Goal: Task Accomplishment & Management: Manage account settings

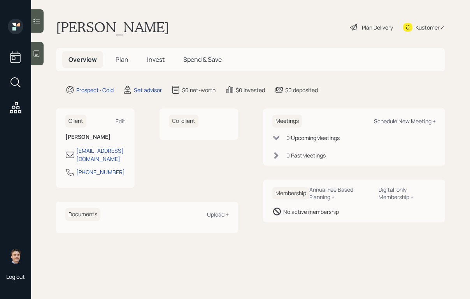
click at [386, 122] on div "Schedule New Meeting +" at bounding box center [405, 120] width 62 height 7
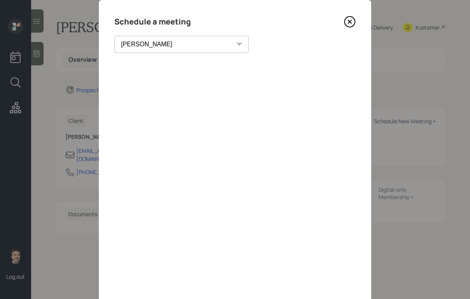
scroll to position [21, 0]
click at [168, 49] on select "Theresa Spinello Matthew Burke Xavier Ross Eitan Bar-David Ian Yamey Trevor Nel…" at bounding box center [181, 42] width 134 height 17
click at [114, 34] on select "Theresa Spinello Matthew Burke Xavier Ross Eitan Bar-David Ian Yamey Trevor Nel…" at bounding box center [181, 42] width 134 height 17
click at [141, 42] on select "Theresa Spinello Matthew Burke Xavier Ross Eitan Bar-David Ian Yamey Trevor Nel…" at bounding box center [181, 42] width 134 height 17
click at [114, 34] on select "Theresa Spinello Matthew Burke Xavier Ross Eitan Bar-David Ian Yamey Trevor Nel…" at bounding box center [181, 42] width 134 height 17
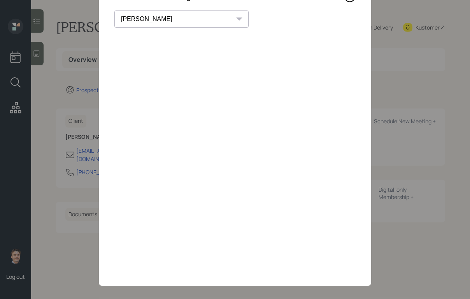
scroll to position [51, 0]
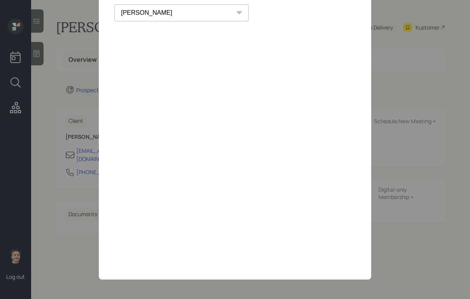
click at [156, 3] on div "Schedule a meeting Theresa Spinello Matthew Burke Xavier Ross Eitan Bar-David I…" at bounding box center [235, 124] width 272 height 311
click at [157, 6] on select "Theresa Spinello Matthew Burke Xavier Ross Eitan Bar-David Ian Yamey Trevor Nel…" at bounding box center [181, 12] width 134 height 17
select select "round-robin"
click at [114, 4] on select "Theresa Spinello Matthew Burke Xavier Ross Eitan Bar-David Ian Yamey Trevor Nel…" at bounding box center [181, 12] width 134 height 17
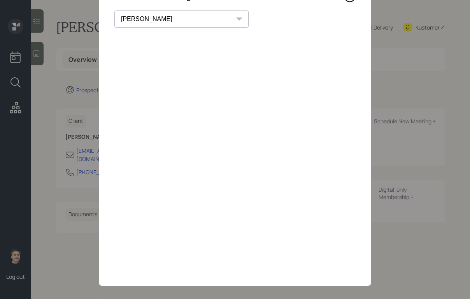
scroll to position [20, 0]
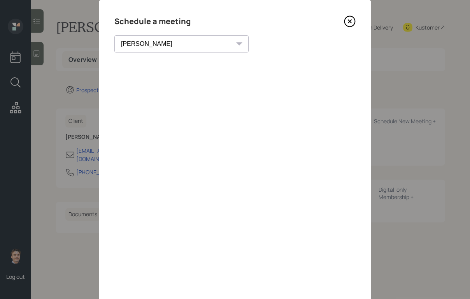
click at [347, 21] on icon at bounding box center [350, 22] width 12 height 12
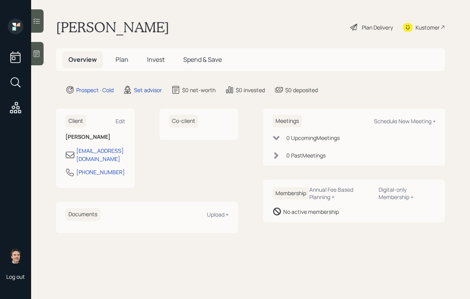
click at [38, 51] on icon at bounding box center [37, 54] width 8 height 8
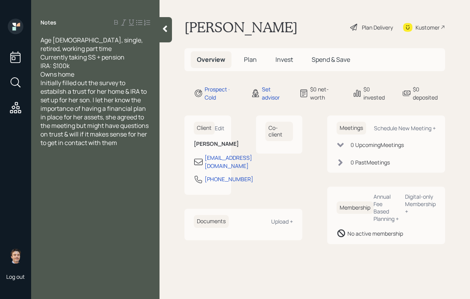
click at [59, 92] on span "Initially filled out the survey to estabilsh a trust for her home & IRA to set …" at bounding box center [94, 113] width 109 height 68
click at [79, 72] on div "Owns home" at bounding box center [95, 74] width 110 height 9
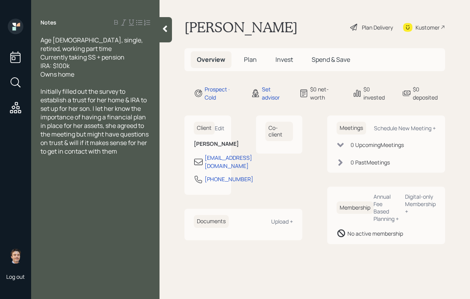
click at [164, 36] on div at bounding box center [165, 29] width 12 height 25
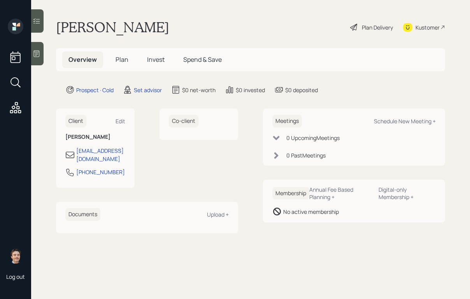
click at [37, 60] on div at bounding box center [37, 53] width 12 height 23
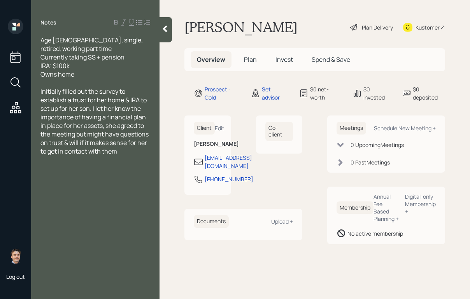
click at [163, 32] on icon at bounding box center [165, 29] width 8 height 8
